Goal: Go to known website: Access a specific website the user already knows

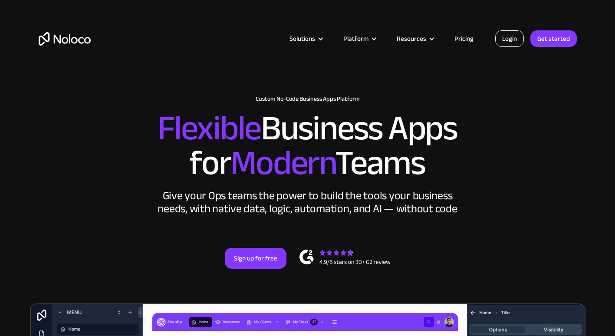
click at [511, 40] on link "Login" at bounding box center [509, 38] width 29 height 16
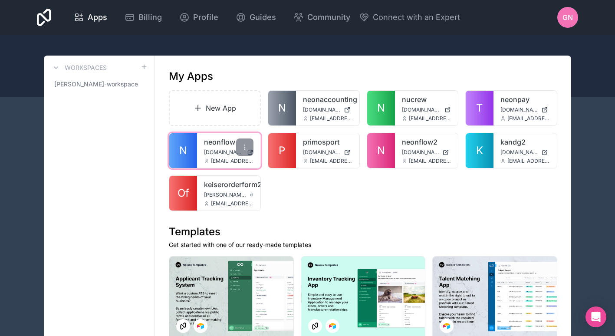
click at [184, 161] on link "N" at bounding box center [183, 150] width 28 height 35
